Goal: Task Accomplishment & Management: Manage account settings

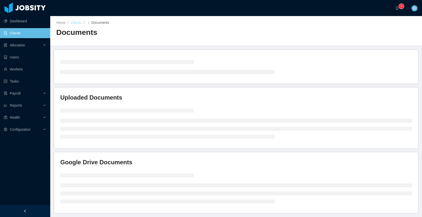
click at [74, 22] on link "Clients" at bounding box center [76, 23] width 11 height 4
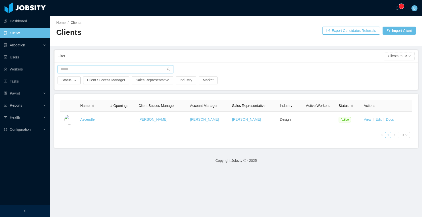
click at [107, 70] on input "text" at bounding box center [116, 69] width 116 height 8
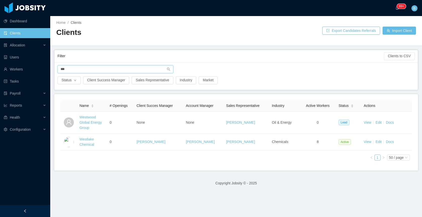
type input "***"
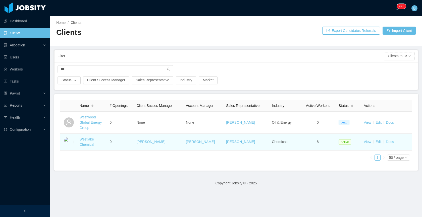
click at [387, 142] on link "Docs" at bounding box center [390, 142] width 8 height 4
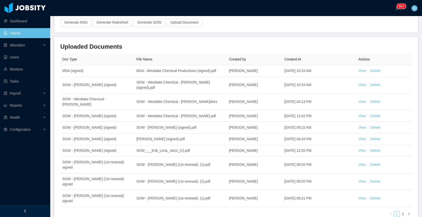
scroll to position [40, 0]
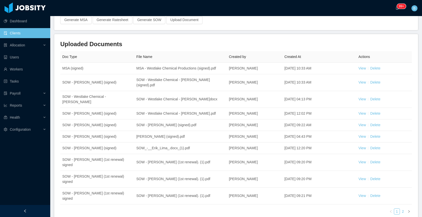
click at [400, 209] on link "2" at bounding box center [403, 212] width 6 height 6
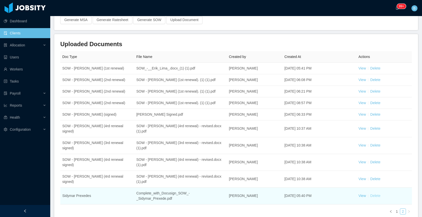
click at [370, 194] on link "Delete" at bounding box center [375, 196] width 10 height 4
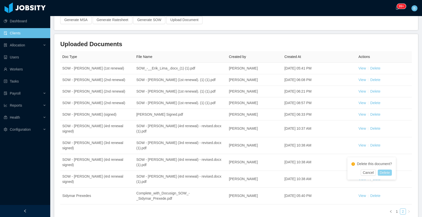
click at [388, 171] on button "Delete" at bounding box center [385, 173] width 14 height 6
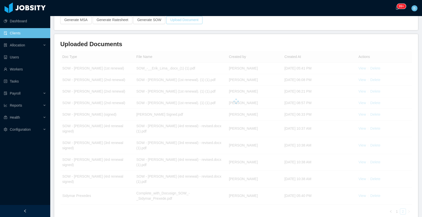
click at [185, 20] on button "Upload Document" at bounding box center [184, 20] width 36 height 8
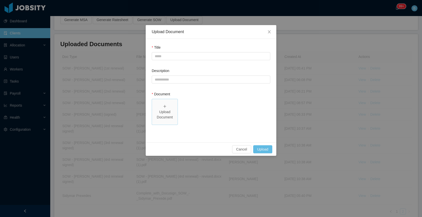
click at [153, 114] on span "Upload Document" at bounding box center [165, 112] width 26 height 26
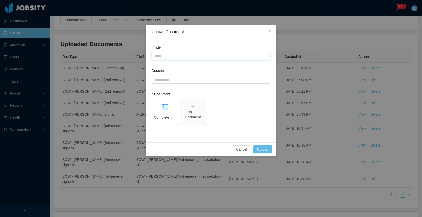
click at [198, 55] on input "Title" at bounding box center [211, 56] width 119 height 8
click at [210, 59] on input "**********" at bounding box center [211, 56] width 119 height 8
drag, startPoint x: 214, startPoint y: 57, endPoint x: 151, endPoint y: 56, distance: 62.3
click at [151, 56] on div "**********" at bounding box center [211, 91] width 131 height 104
type input "**********"
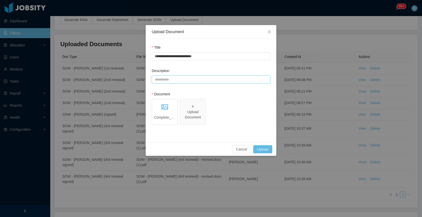
click at [200, 81] on input "Description" at bounding box center [211, 80] width 119 height 8
paste input "**********"
type input "**********"
click at [265, 147] on button "Upload" at bounding box center [262, 150] width 19 height 8
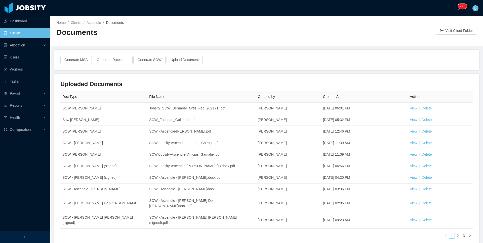
click at [81, 20] on div "Home / Clients / Ascendle / Documents / Documents Visit Client Folder" at bounding box center [266, 31] width 432 height 30
click at [79, 22] on link "Clients" at bounding box center [76, 23] width 11 height 4
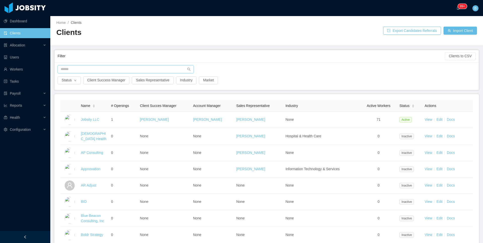
click at [91, 68] on input "text" at bounding box center [126, 69] width 136 height 8
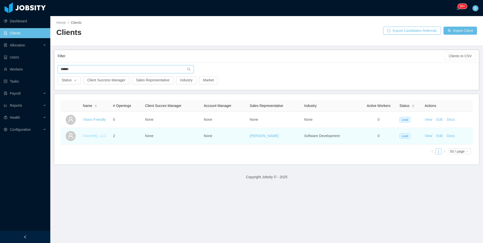
type input "******"
click at [94, 137] on link "VisionHQ, LLC" at bounding box center [94, 136] width 23 height 4
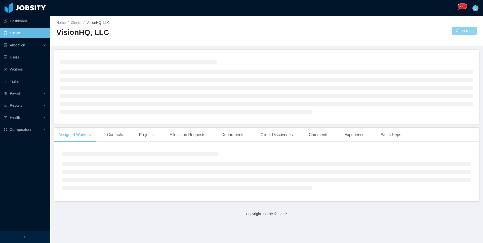
click at [459, 31] on button "Options" at bounding box center [463, 31] width 25 height 8
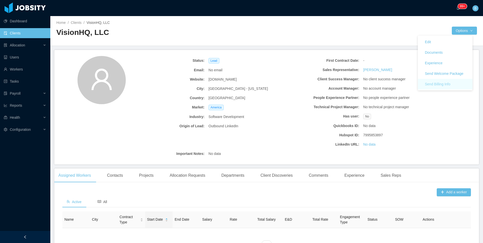
click at [439, 85] on button "Send Billing Info" at bounding box center [436, 84] width 33 height 8
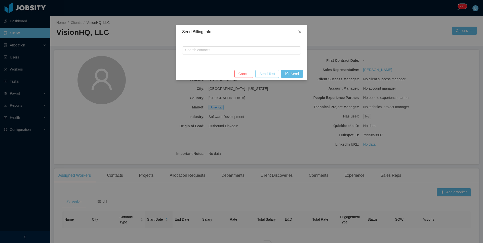
click at [267, 75] on button "Send Test" at bounding box center [267, 74] width 24 height 8
click at [298, 30] on icon "icon: close" at bounding box center [300, 32] width 4 height 4
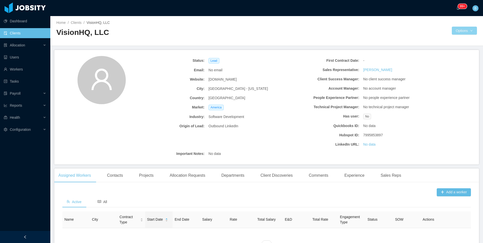
click at [469, 29] on button "Options" at bounding box center [463, 31] width 25 height 8
click at [455, 28] on button "Options" at bounding box center [463, 31] width 25 height 8
click at [433, 43] on button "Edit" at bounding box center [427, 42] width 14 height 8
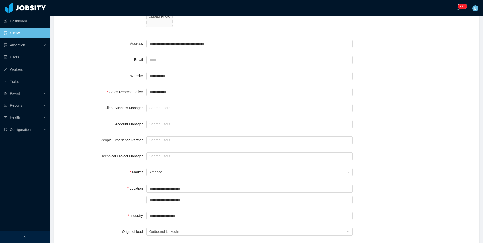
scroll to position [82, 0]
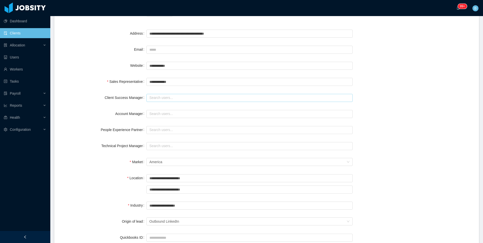
click at [169, 99] on input "text" at bounding box center [249, 98] width 206 height 8
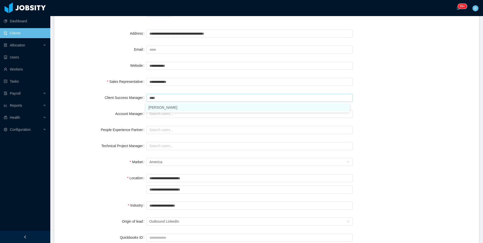
click at [165, 107] on li "Jose Ignacio Proano" at bounding box center [247, 108] width 204 height 8
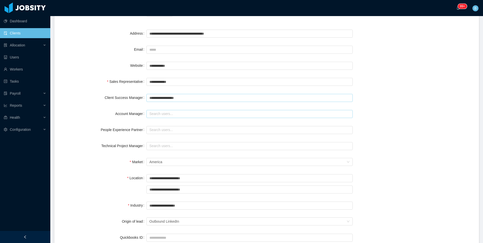
type input "**********"
click at [160, 115] on input "text" at bounding box center [249, 114] width 206 height 8
click at [170, 122] on li "Jose Ignacio Proano" at bounding box center [247, 124] width 204 height 8
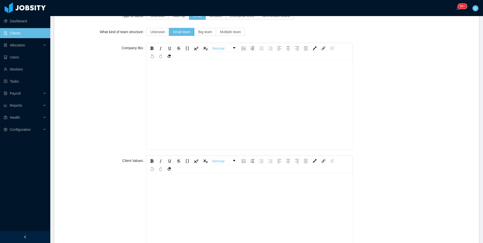
scroll to position [544, 0]
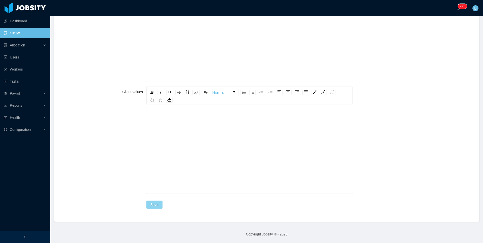
type input "**********"
click at [155, 205] on button "Save" at bounding box center [154, 205] width 16 height 8
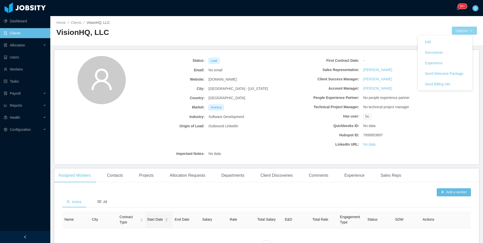
click at [457, 30] on button "Options" at bounding box center [463, 31] width 25 height 8
click at [441, 75] on button "Send Welcome Package" at bounding box center [443, 74] width 46 height 8
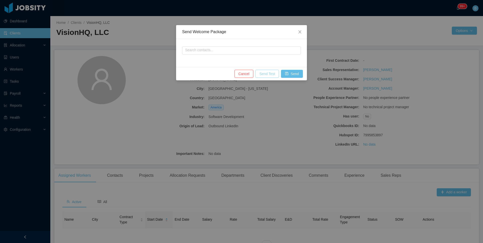
click at [265, 73] on button "Send Test" at bounding box center [267, 74] width 24 height 8
click at [267, 48] on input "text" at bounding box center [241, 50] width 119 height 8
type input "**********"
click at [289, 76] on button "Send" at bounding box center [292, 74] width 22 height 8
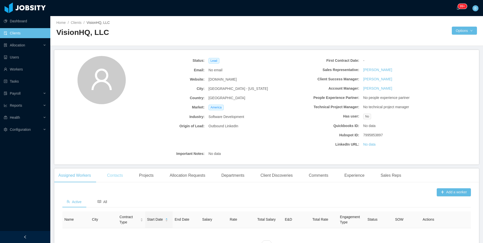
click at [116, 176] on div "Contacts" at bounding box center [115, 176] width 24 height 14
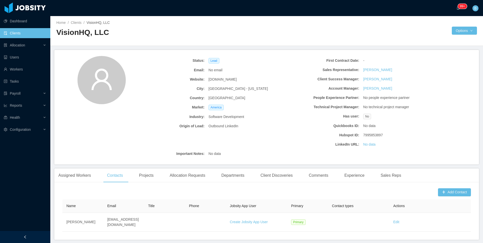
scroll to position [18, 0]
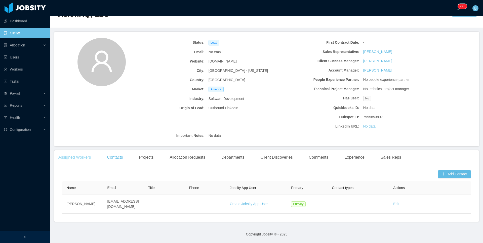
click at [62, 162] on div "Assigned Workers" at bounding box center [74, 158] width 41 height 14
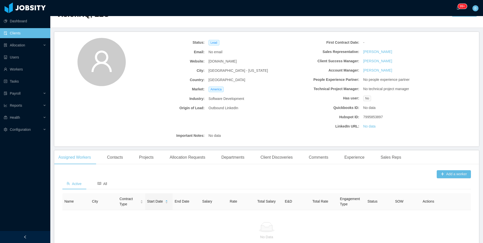
click at [112, 185] on div "Active All" at bounding box center [266, 183] width 408 height 11
click at [98, 183] on icon "icon: read" at bounding box center [100, 184] width 4 height 4
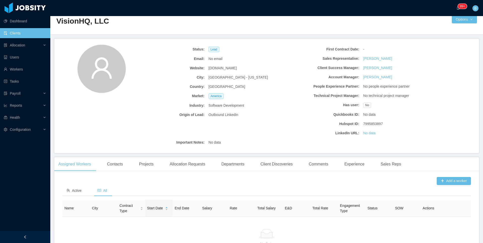
scroll to position [7, 0]
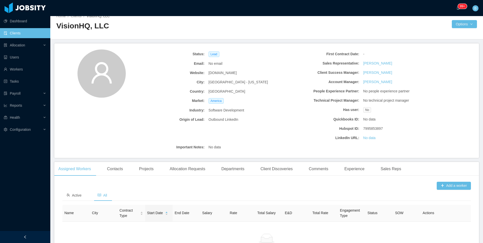
click at [328, 33] on div "Home / Clients / VisionHQ, LLC / VisionHQ, LLC Options" at bounding box center [266, 25] width 432 height 30
click at [74, 17] on link "Clients" at bounding box center [76, 16] width 11 height 4
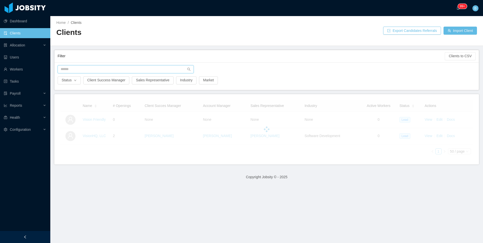
click at [81, 67] on input "text" at bounding box center [126, 69] width 136 height 8
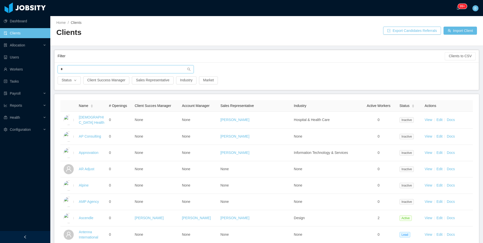
type input "*"
click at [91, 70] on input "*" at bounding box center [126, 69] width 136 height 8
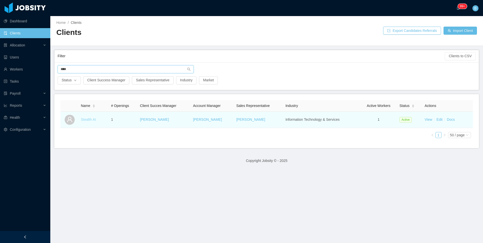
type input "****"
click at [85, 121] on link "Stealth AI" at bounding box center [88, 120] width 15 height 4
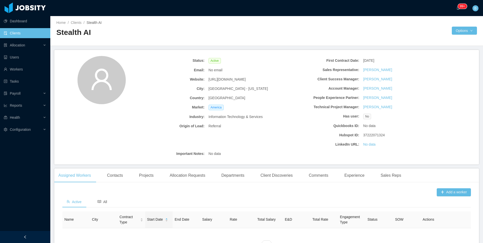
click at [462, 23] on div "Home / Clients / Stealth AI / Stealth AI Options" at bounding box center [266, 31] width 432 height 30
click at [462, 28] on button "Options" at bounding box center [463, 31] width 25 height 8
click at [449, 53] on link "Documents" at bounding box center [444, 52] width 55 height 11
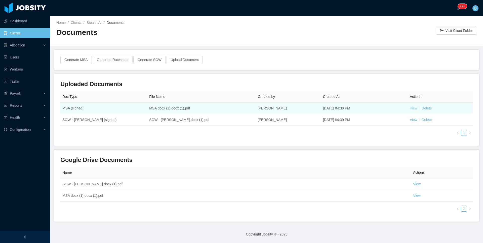
click at [409, 108] on link "View" at bounding box center [413, 108] width 8 height 4
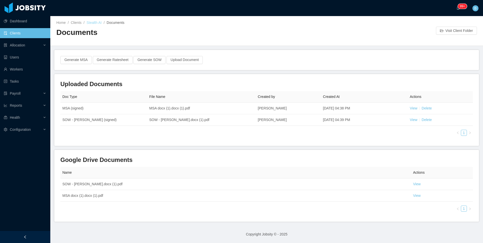
click at [91, 22] on link "Stealth AI" at bounding box center [93, 23] width 15 height 4
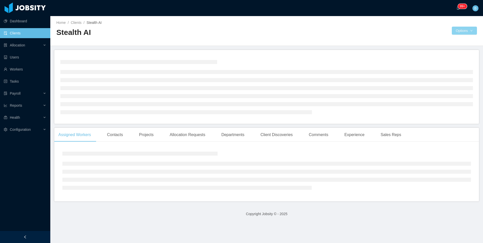
click at [462, 30] on button "Options" at bounding box center [463, 31] width 25 height 8
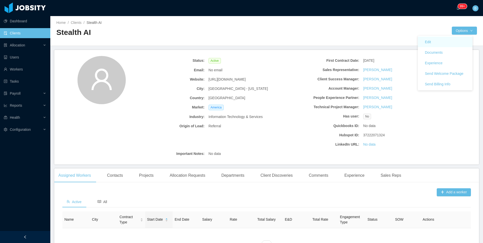
click at [440, 41] on link "Edit" at bounding box center [444, 42] width 55 height 11
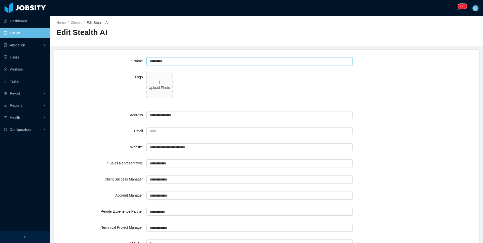
drag, startPoint x: 188, startPoint y: 58, endPoint x: 122, endPoint y: 58, distance: 65.8
click at [124, 58] on div "**********" at bounding box center [266, 61] width 412 height 10
paste input "**********"
click at [229, 59] on input "**********" at bounding box center [249, 61] width 206 height 8
type input "**********"
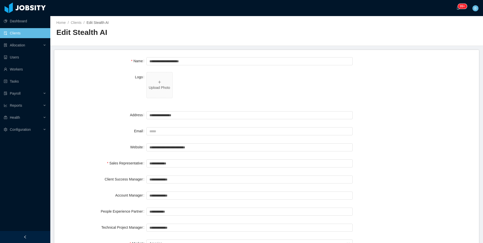
click at [395, 94] on div "Logo Upload Photo" at bounding box center [266, 88] width 412 height 32
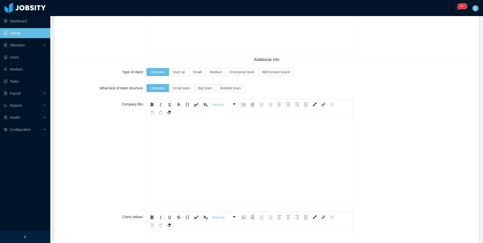
scroll to position [544, 0]
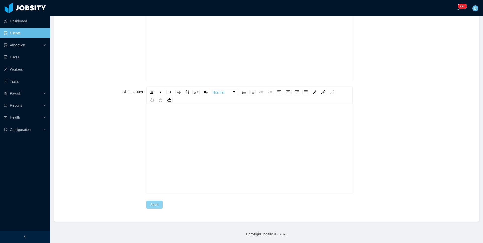
click at [154, 205] on button "Save" at bounding box center [154, 205] width 16 height 8
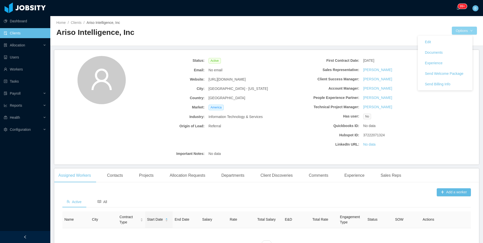
click at [459, 27] on button "Options" at bounding box center [463, 31] width 25 height 8
click at [157, 17] on div "Home / Clients / Ariso Intelligence, Inc / Ariso Intelligence, Inc Options" at bounding box center [266, 31] width 432 height 30
click at [451, 31] on button "Options" at bounding box center [463, 31] width 25 height 8
click at [442, 86] on button "Send Billing Info" at bounding box center [436, 84] width 33 height 8
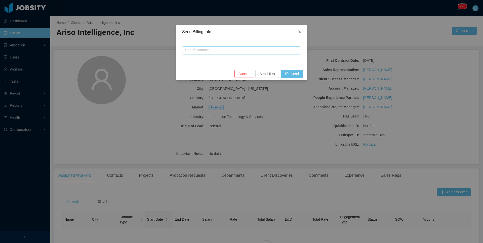
click at [238, 50] on input "text" at bounding box center [241, 50] width 119 height 8
click at [194, 62] on li "Erkang Zheng" at bounding box center [241, 60] width 119 height 8
type input "**********"
click at [289, 73] on button "Send" at bounding box center [292, 74] width 22 height 8
